Goal: Information Seeking & Learning: Learn about a topic

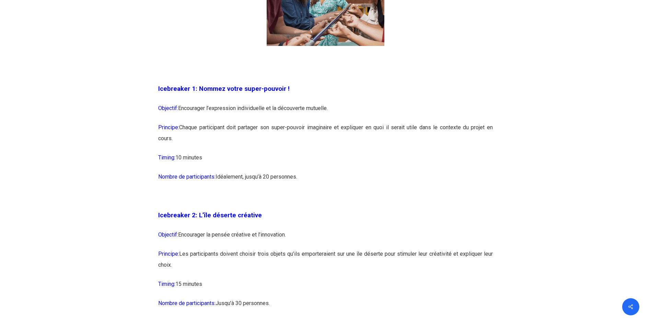
scroll to position [583, 0]
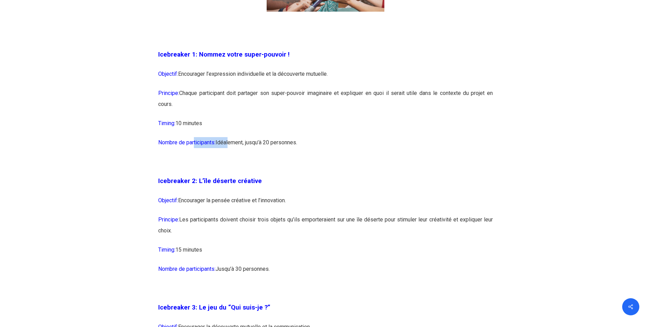
click at [242, 153] on p "Nombre de participants: [GEOGRAPHIC_DATA], jusqu’à 20 personnes." at bounding box center [325, 146] width 335 height 19
click at [331, 194] on p "Icebreaker 2: L’île déserte créative" at bounding box center [325, 186] width 335 height 20
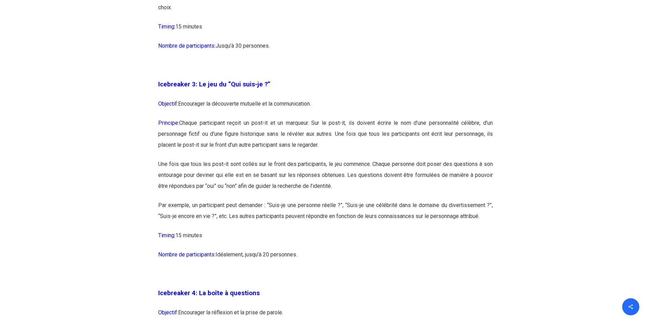
scroll to position [892, 0]
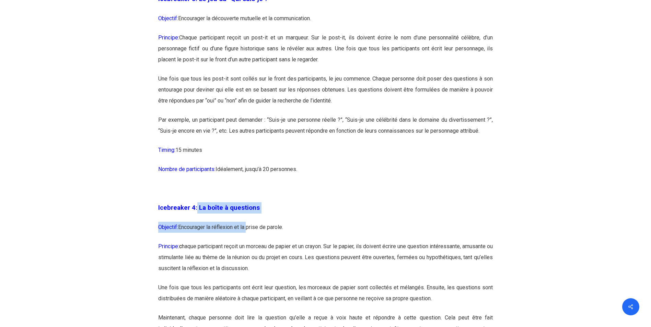
drag, startPoint x: 196, startPoint y: 207, endPoint x: 247, endPoint y: 230, distance: 55.8
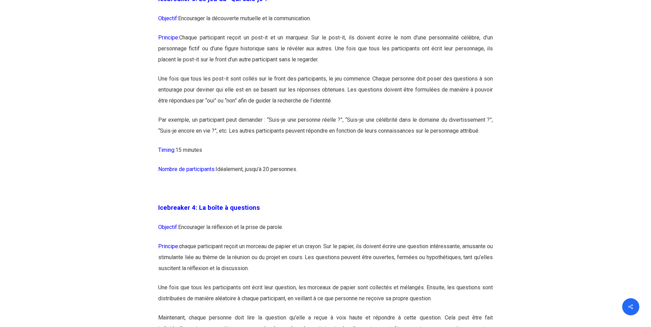
drag, startPoint x: 247, startPoint y: 230, endPoint x: 332, endPoint y: 247, distance: 86.6
click at [332, 247] on p "Principe: c haque participant reçoit un morceau de papier et un crayon. Sur le …" at bounding box center [325, 261] width 335 height 41
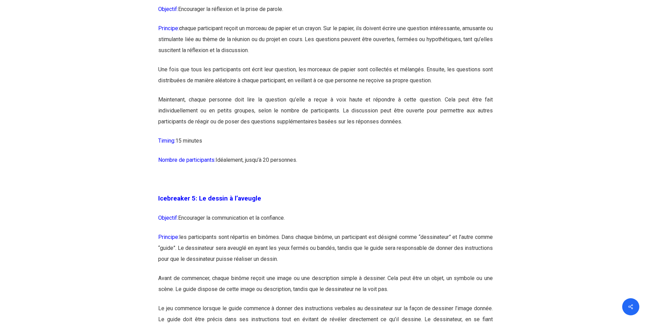
scroll to position [1132, 0]
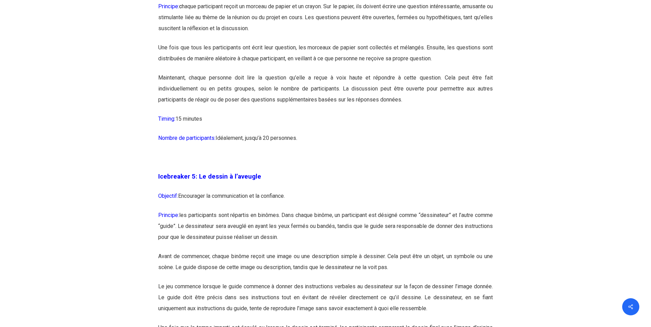
click at [190, 216] on p "Principe: les participants sont répartis en binômes. Dans chaque binôme, un par…" at bounding box center [325, 230] width 335 height 41
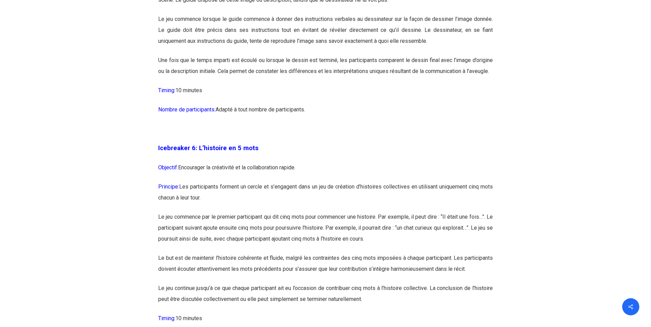
scroll to position [1407, 0]
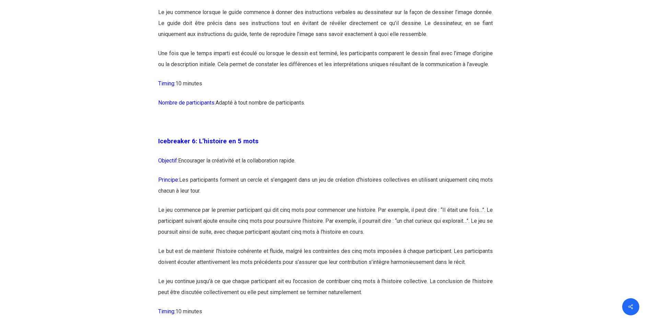
drag, startPoint x: 333, startPoint y: 209, endPoint x: 368, endPoint y: 206, distance: 34.8
click at [367, 205] on p "Principe: Les participants forment un cercle et s’engagent dans un jeu de créat…" at bounding box center [325, 190] width 335 height 30
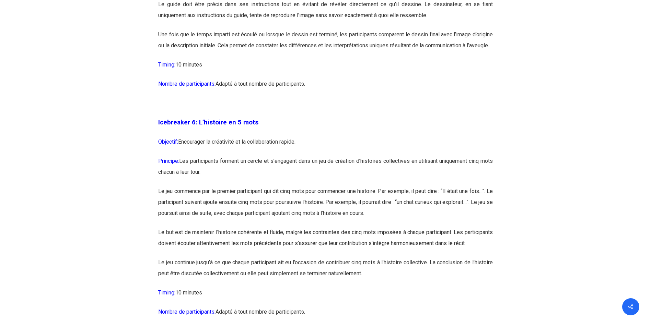
scroll to position [1441, 0]
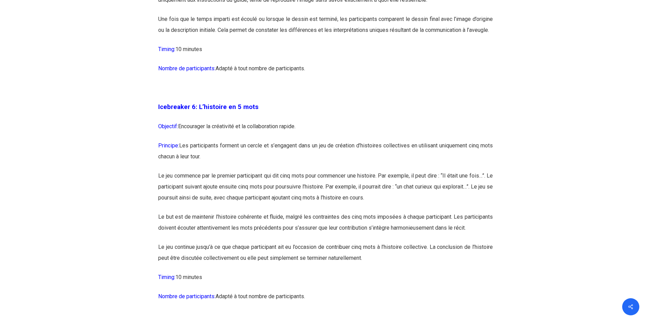
click at [159, 186] on p "Le jeu commence par le premier participant qui dit cinq mots pour commencer une…" at bounding box center [325, 191] width 335 height 41
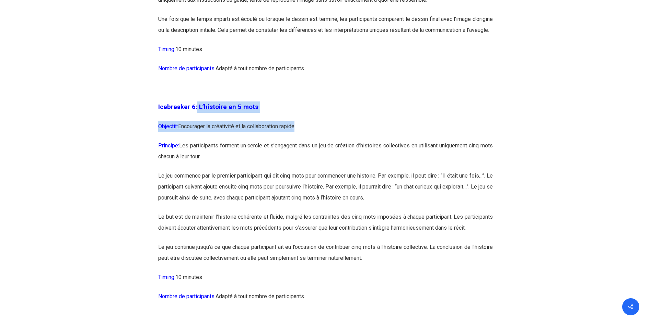
drag, startPoint x: 195, startPoint y: 120, endPoint x: 297, endPoint y: 137, distance: 103.4
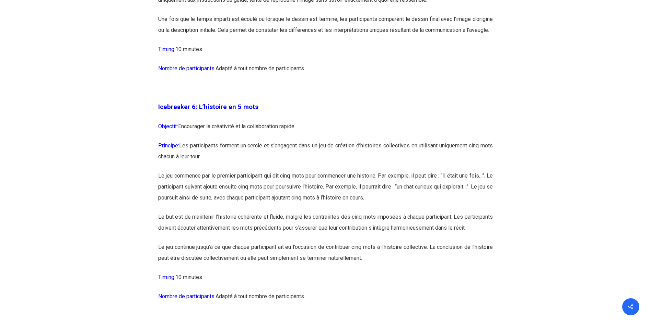
drag, startPoint x: 297, startPoint y: 137, endPoint x: 312, endPoint y: 155, distance: 23.2
click at [312, 155] on p "Principe: Les participants forment un cercle et s’engagent dans un jeu de créat…" at bounding box center [325, 155] width 335 height 30
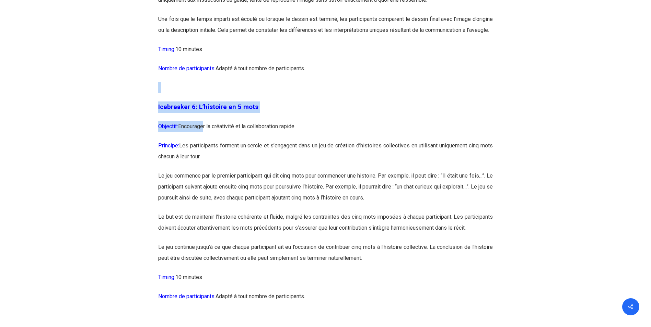
drag, startPoint x: 151, startPoint y: 112, endPoint x: 203, endPoint y: 150, distance: 64.5
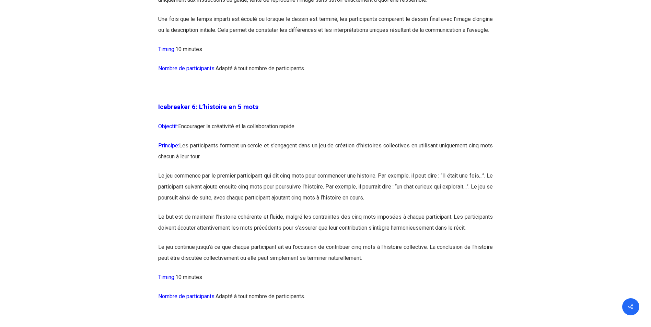
drag, startPoint x: 203, startPoint y: 150, endPoint x: 328, endPoint y: 175, distance: 127.0
click at [328, 171] on p "Principe: Les participants forment un cercle et s’engagent dans un jeu de créat…" at bounding box center [325, 155] width 335 height 30
drag, startPoint x: 237, startPoint y: 139, endPoint x: 307, endPoint y: 139, distance: 70.4
click at [307, 139] on p "Objectif: Encourager la créativité et la collaboration rapide." at bounding box center [325, 130] width 335 height 19
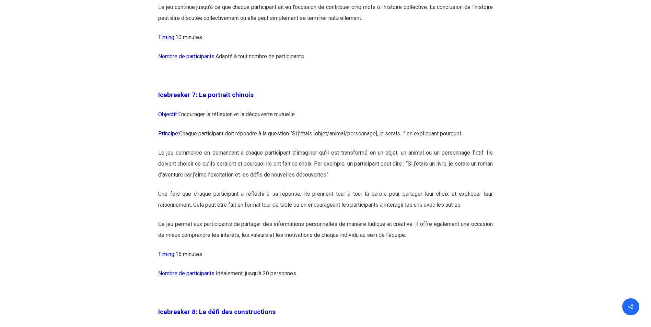
scroll to position [1716, 0]
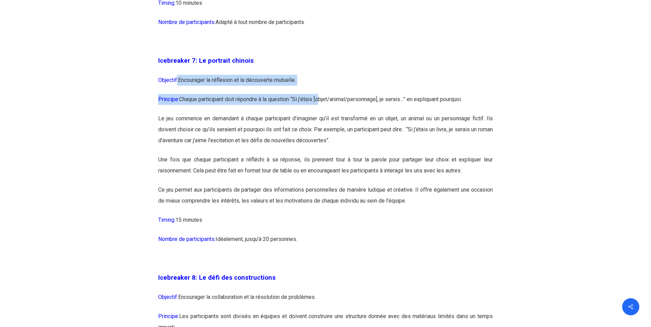
drag, startPoint x: 190, startPoint y: 103, endPoint x: 323, endPoint y: 116, distance: 133.1
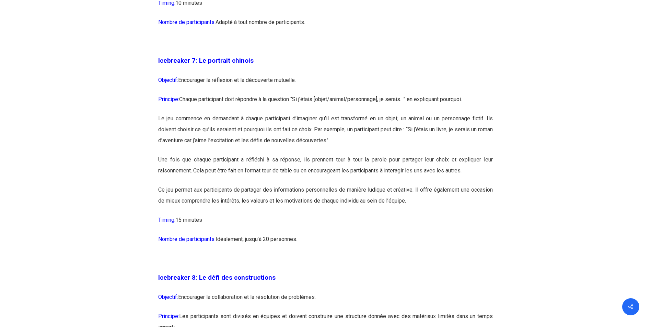
drag, startPoint x: 181, startPoint y: 102, endPoint x: 301, endPoint y: 108, distance: 120.6
click at [301, 94] on p "Objectif: Encourager la réflexion et la découverte mutuelle." at bounding box center [325, 84] width 335 height 19
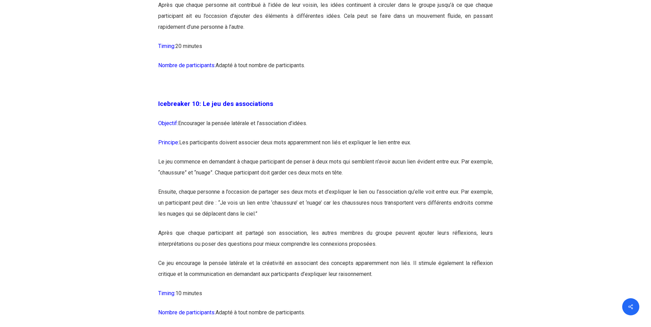
scroll to position [2402, 0]
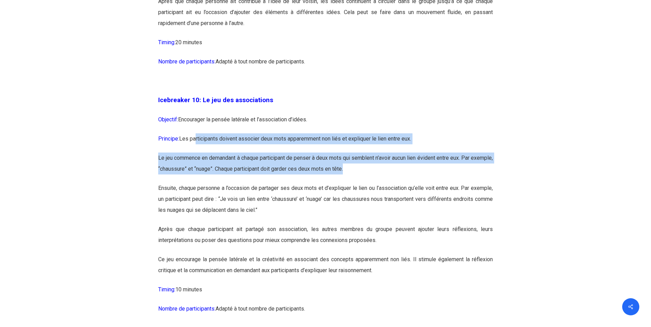
drag, startPoint x: 197, startPoint y: 162, endPoint x: 433, endPoint y: 191, distance: 237.8
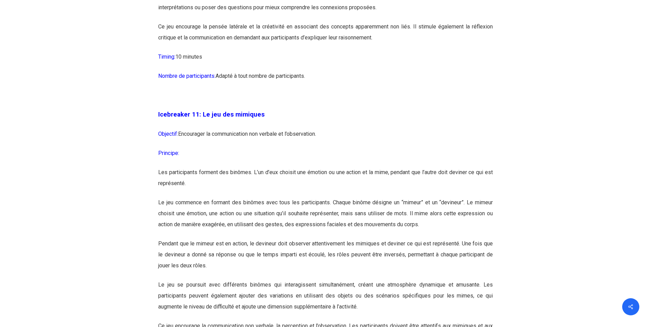
scroll to position [2642, 0]
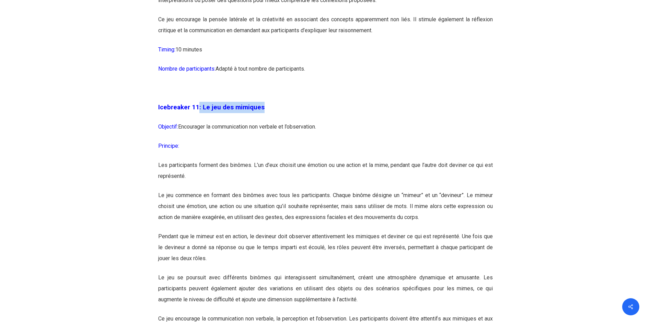
drag, startPoint x: 197, startPoint y: 129, endPoint x: 278, endPoint y: 136, distance: 80.5
click at [278, 121] on p "Icebreaker 11: Le jeu des mimiques" at bounding box center [325, 112] width 335 height 20
drag, startPoint x: 278, startPoint y: 136, endPoint x: 278, endPoint y: 187, distance: 51.8
click at [278, 187] on p "Les participants forment des binômes. L’un d’eux choisit une émotion ou une act…" at bounding box center [325, 175] width 335 height 30
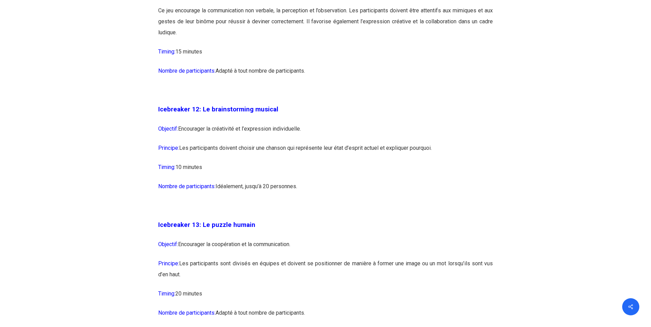
scroll to position [2951, 0]
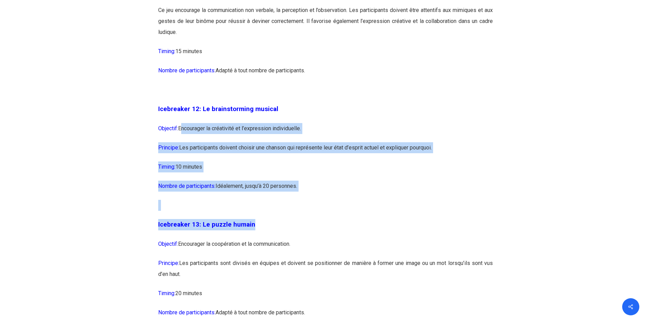
drag, startPoint x: 179, startPoint y: 156, endPoint x: 387, endPoint y: 258, distance: 230.8
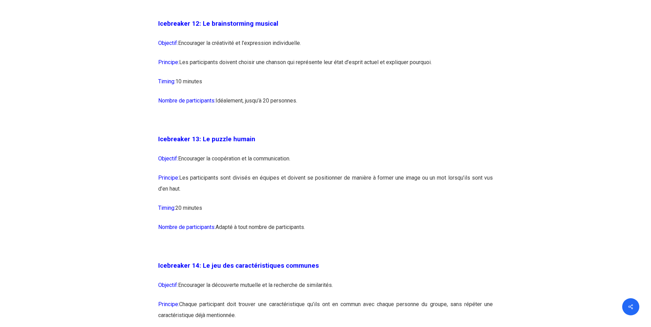
scroll to position [3054, 0]
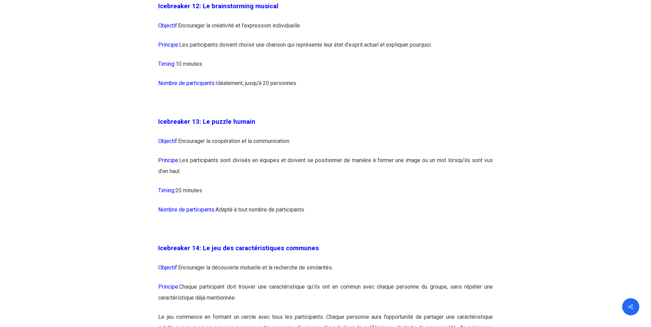
drag, startPoint x: 255, startPoint y: 184, endPoint x: 398, endPoint y: 195, distance: 143.9
click at [398, 185] on p "Principe: Les participants sont divisés en équipes et doivent se positionner de…" at bounding box center [325, 170] width 335 height 30
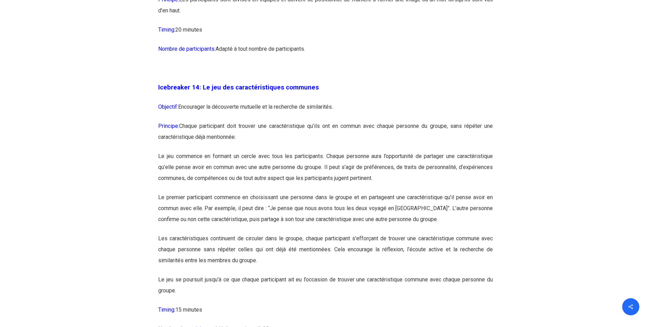
scroll to position [3226, 0]
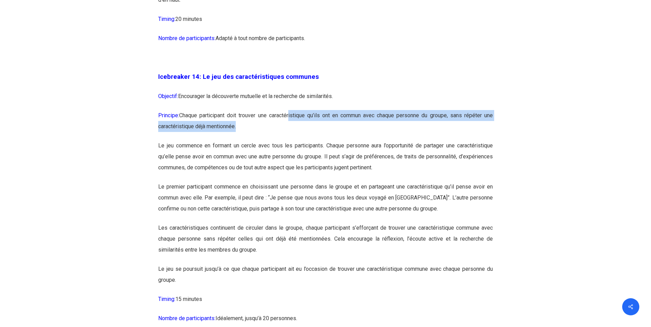
drag, startPoint x: 290, startPoint y: 141, endPoint x: 382, endPoint y: 145, distance: 91.7
click at [382, 140] on p "Principe: Chaque participant doit trouver une caractéristique qu’ils ont en com…" at bounding box center [325, 125] width 335 height 30
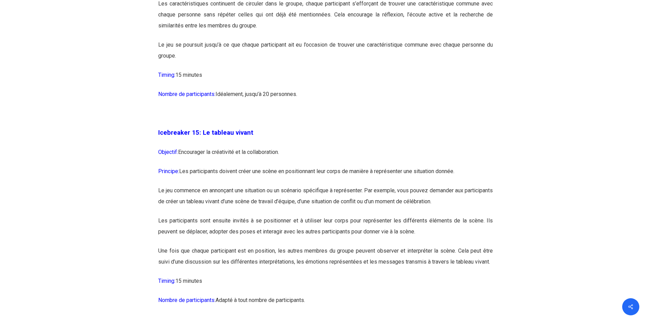
scroll to position [3466, 0]
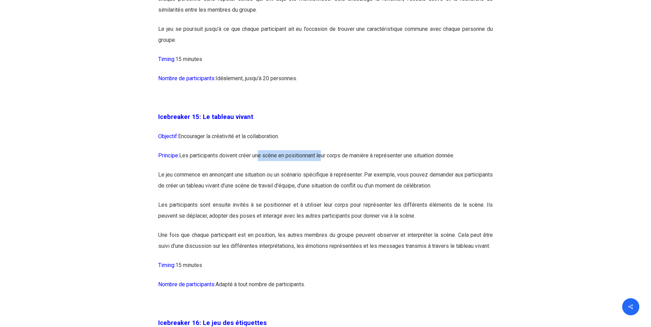
drag, startPoint x: 260, startPoint y: 181, endPoint x: 324, endPoint y: 186, distance: 64.0
click at [324, 170] on p "Principe: Les participants doivent créer une scène en positionnant leur corps d…" at bounding box center [325, 159] width 335 height 19
click at [243, 200] on p "Le jeu commence en annonçant une situation ou un scénario spécifique à représen…" at bounding box center [325, 185] width 335 height 30
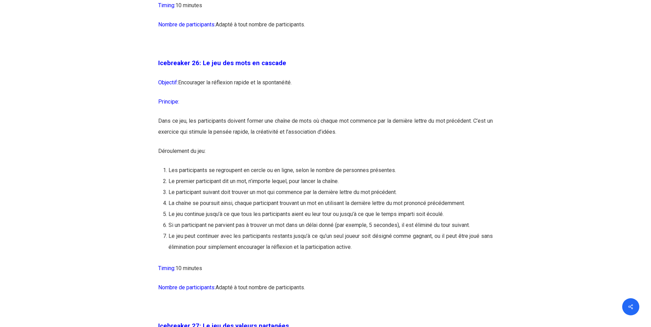
scroll to position [6040, 0]
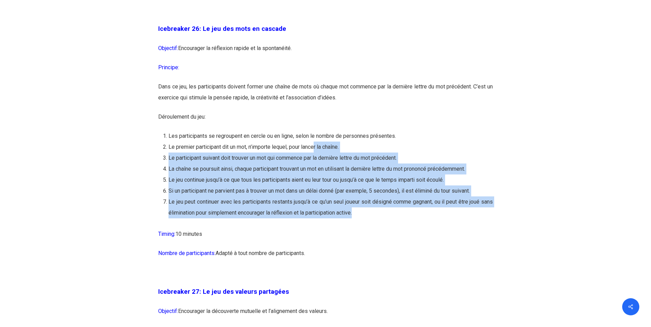
drag, startPoint x: 317, startPoint y: 183, endPoint x: 386, endPoint y: 246, distance: 93.5
click at [386, 219] on ol "Les participants se regroupent en cercle ou en ligne, selon le nombre de person…" at bounding box center [331, 175] width 324 height 88
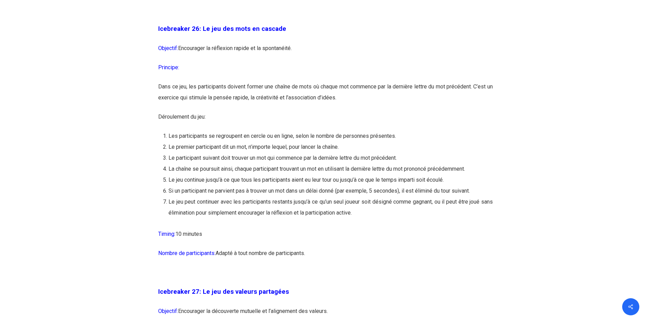
click at [257, 248] on p "Timing: 10 minutes" at bounding box center [325, 238] width 335 height 19
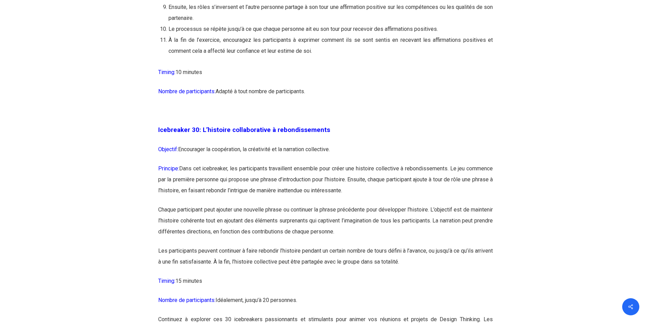
scroll to position [6761, 0]
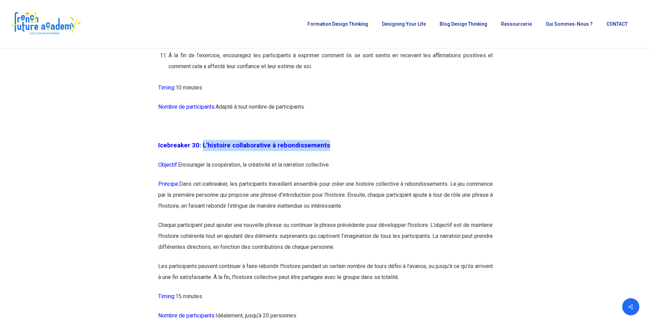
drag, startPoint x: 200, startPoint y: 178, endPoint x: 324, endPoint y: 178, distance: 123.5
click at [324, 160] on p "Icebreaker 30: L’histoire collaborative à rebondissements" at bounding box center [325, 150] width 335 height 20
copy span "L’histoire collaborative à rebondissements"
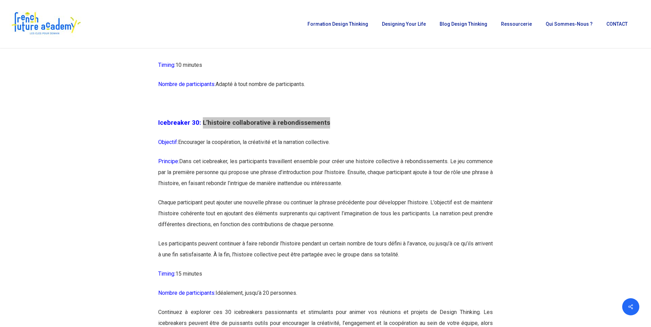
scroll to position [6795, 0]
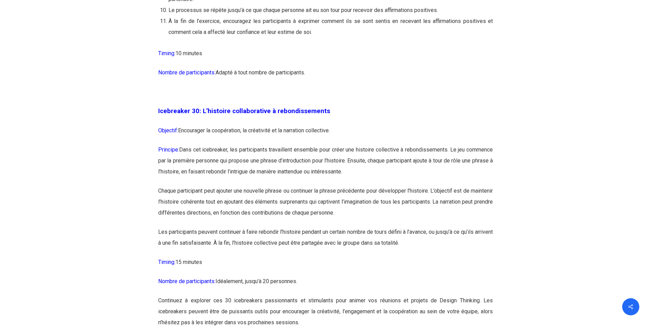
click at [182, 184] on p "Principe: Dans cet icebreaker, les participants travaillent ensemble pour créer…" at bounding box center [325, 164] width 335 height 41
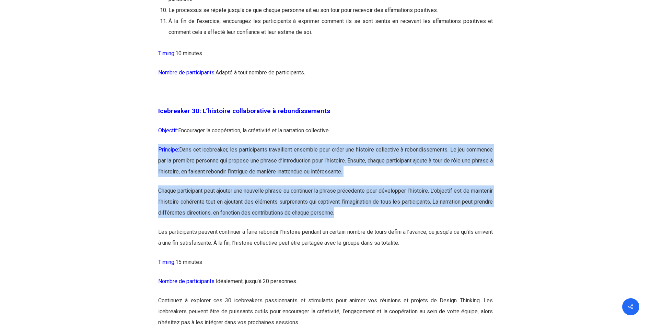
drag, startPoint x: 156, startPoint y: 182, endPoint x: 395, endPoint y: 259, distance: 250.7
copy div "Principe: Dans cet icebreaker, les participants travaillent ensemble pour créer…"
drag, startPoint x: 259, startPoint y: 236, endPoint x: 293, endPoint y: 251, distance: 36.9
click at [259, 227] on p "Chaque participant peut ajouter une nouvelle phrase ou continuer la phrase préc…" at bounding box center [325, 206] width 335 height 41
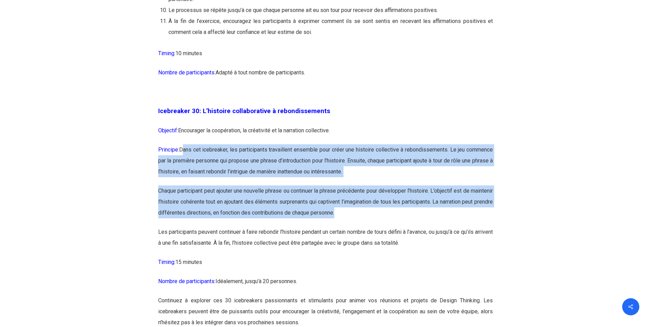
drag, startPoint x: 373, startPoint y: 248, endPoint x: 183, endPoint y: 184, distance: 200.2
copy div "Dans cet icebreaker, les participants travaillent ensemble pour créer une histo…"
click at [423, 186] on p "Principe: Dans cet icebreaker, les participants travaillent ensemble pour créer…" at bounding box center [325, 164] width 335 height 41
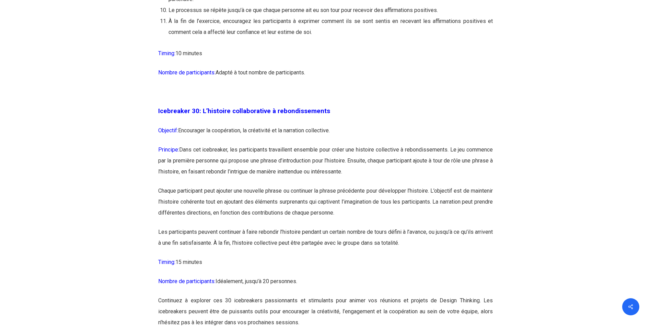
click at [350, 186] on p "Principe: Dans cet icebreaker, les participants travaillent ensemble pour créer…" at bounding box center [325, 164] width 335 height 41
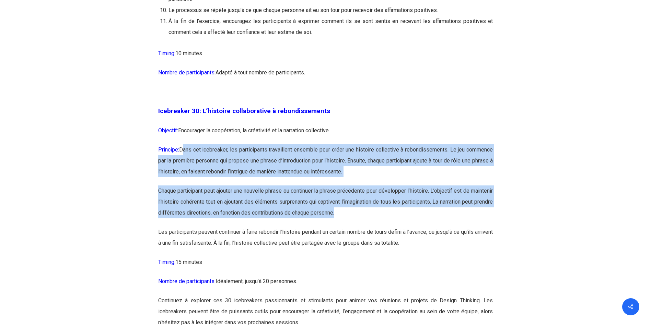
drag, startPoint x: 183, startPoint y: 183, endPoint x: 418, endPoint y: 246, distance: 242.9
click at [351, 227] on p "Chaque participant peut ajouter une nouvelle phrase ou continuer la phrase préc…" at bounding box center [325, 206] width 335 height 41
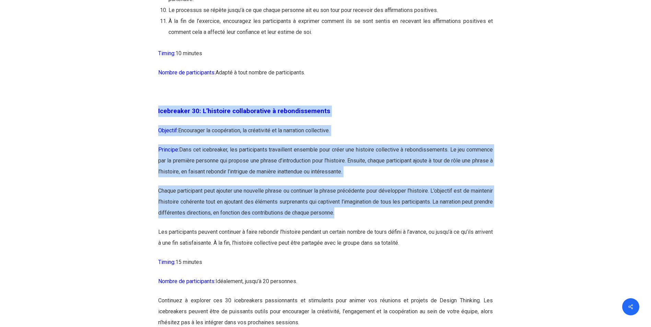
drag, startPoint x: 372, startPoint y: 248, endPoint x: 157, endPoint y: 142, distance: 240.0
drag, startPoint x: 157, startPoint y: 142, endPoint x: 161, endPoint y: 142, distance: 3.5
copy div "Icebreaker 30: L’histoire collaborative à rebondissements Objectif: Encourager …"
